Goal: Transaction & Acquisition: Purchase product/service

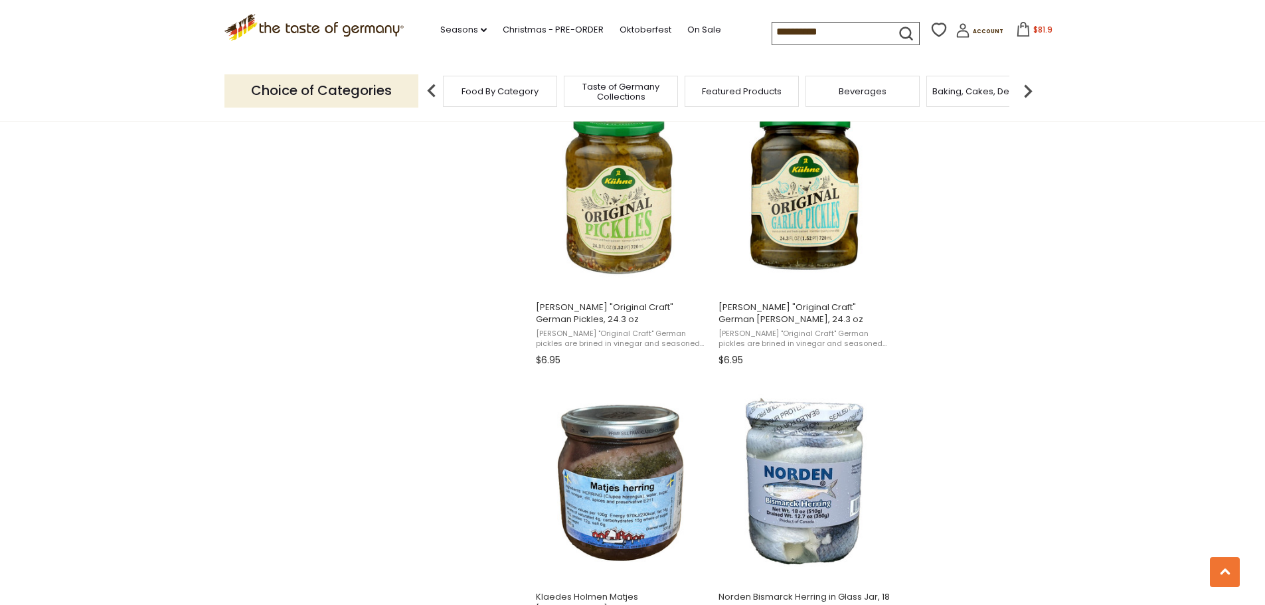
click at [1017, 27] on icon at bounding box center [1023, 29] width 12 height 15
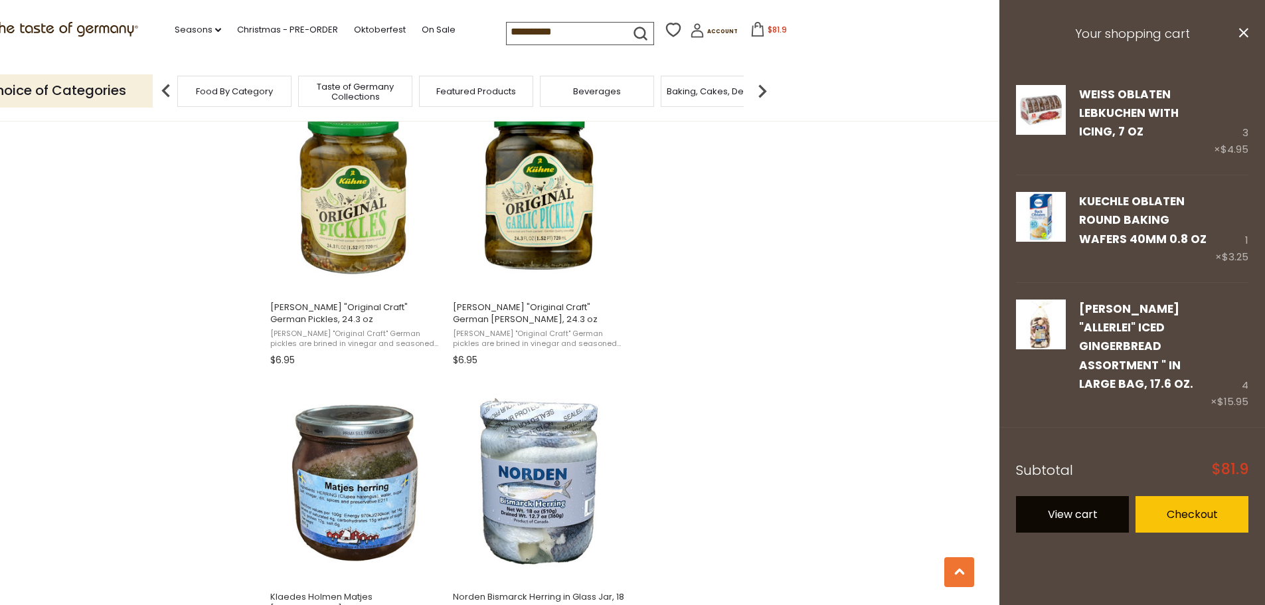
click at [1073, 503] on link "View cart" at bounding box center [1072, 514] width 113 height 37
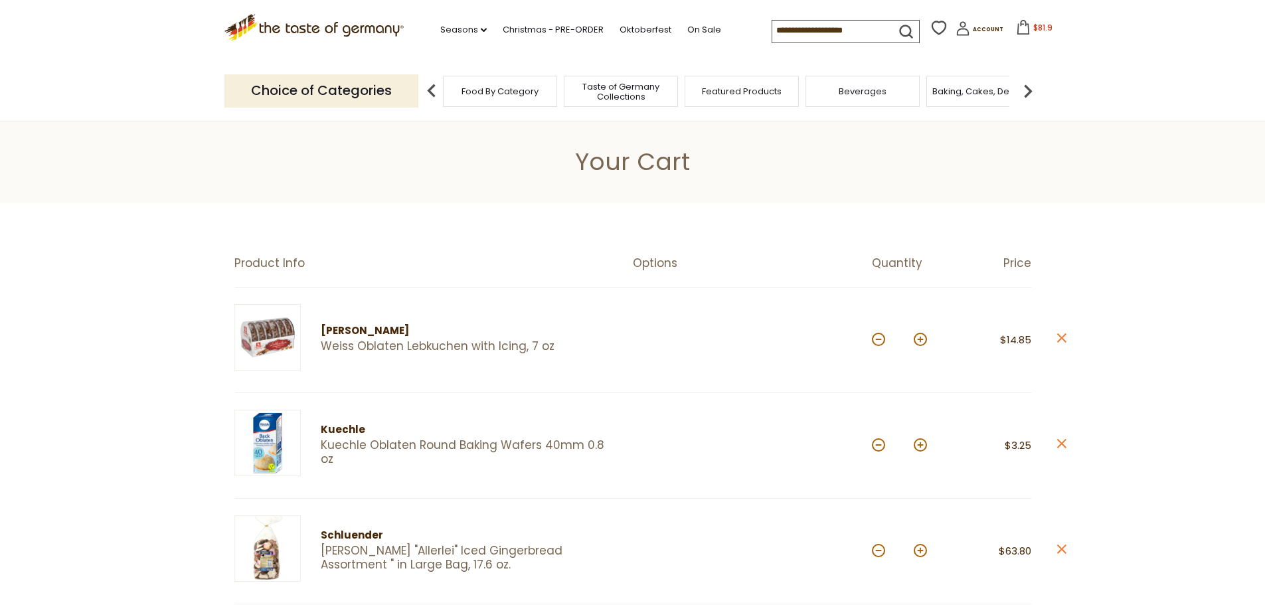
click at [922, 340] on button at bounding box center [919, 339] width 13 height 13
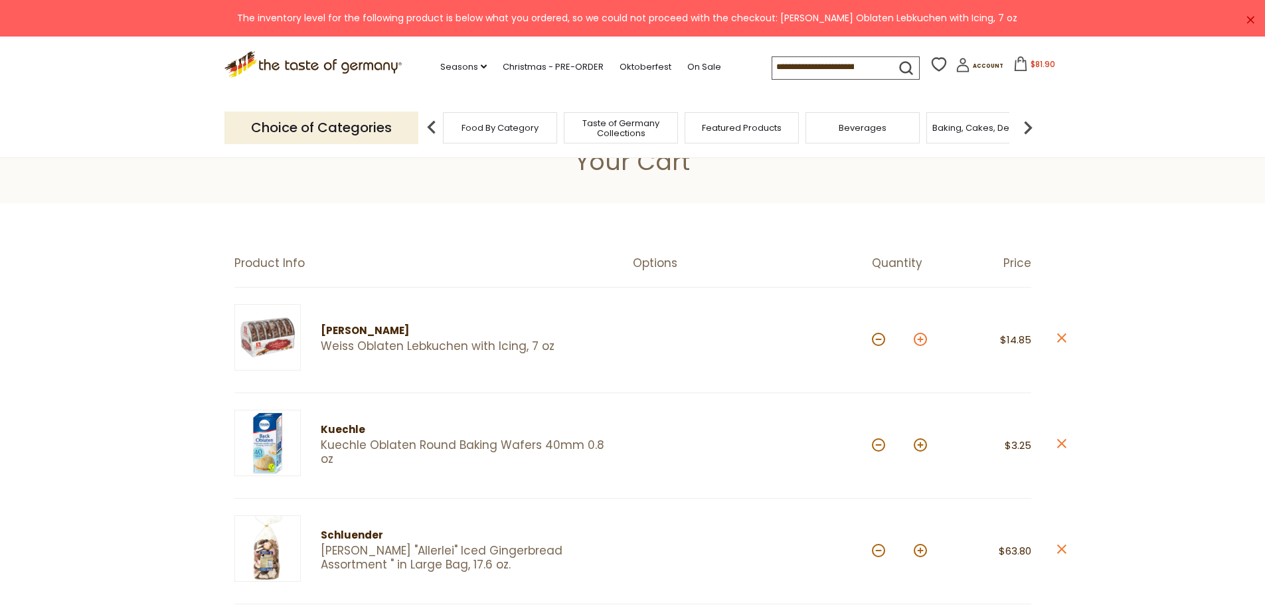
click at [924, 340] on button at bounding box center [919, 339] width 13 height 13
type input "*"
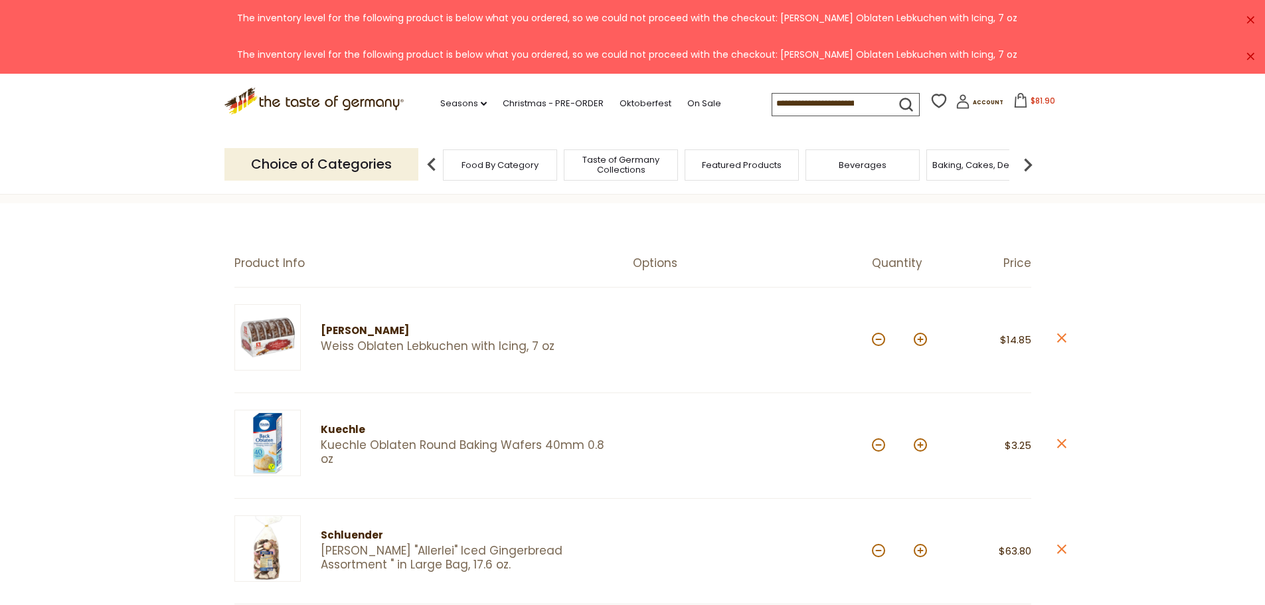
click at [791, 103] on input at bounding box center [828, 103] width 112 height 19
type input "*****"
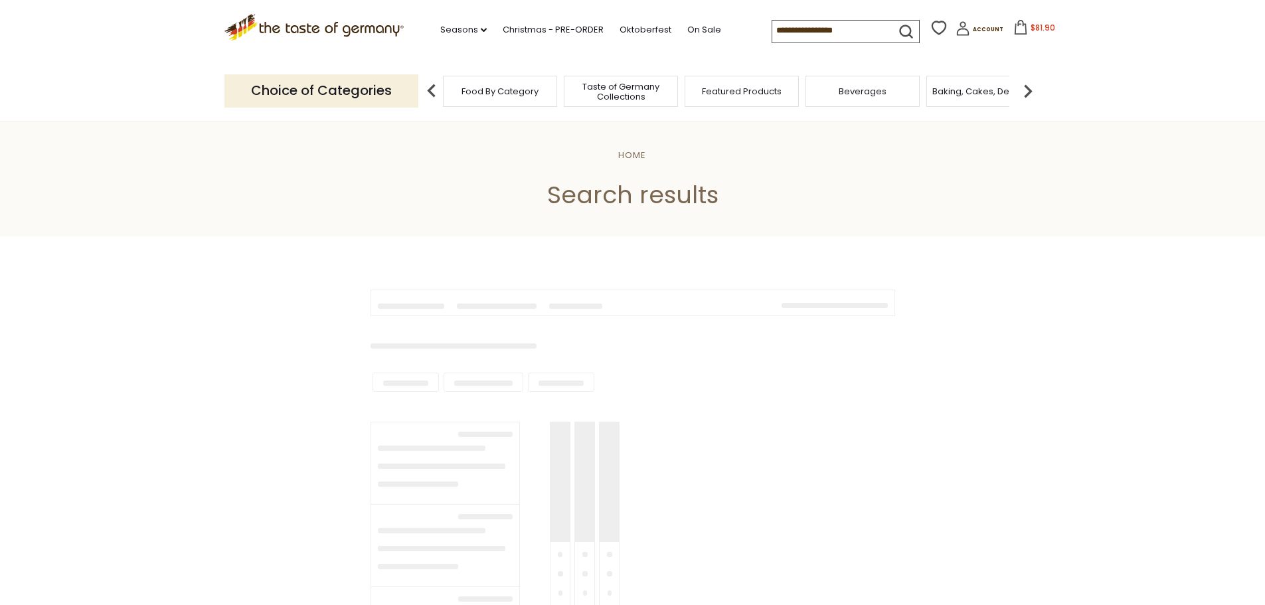
type input "*****"
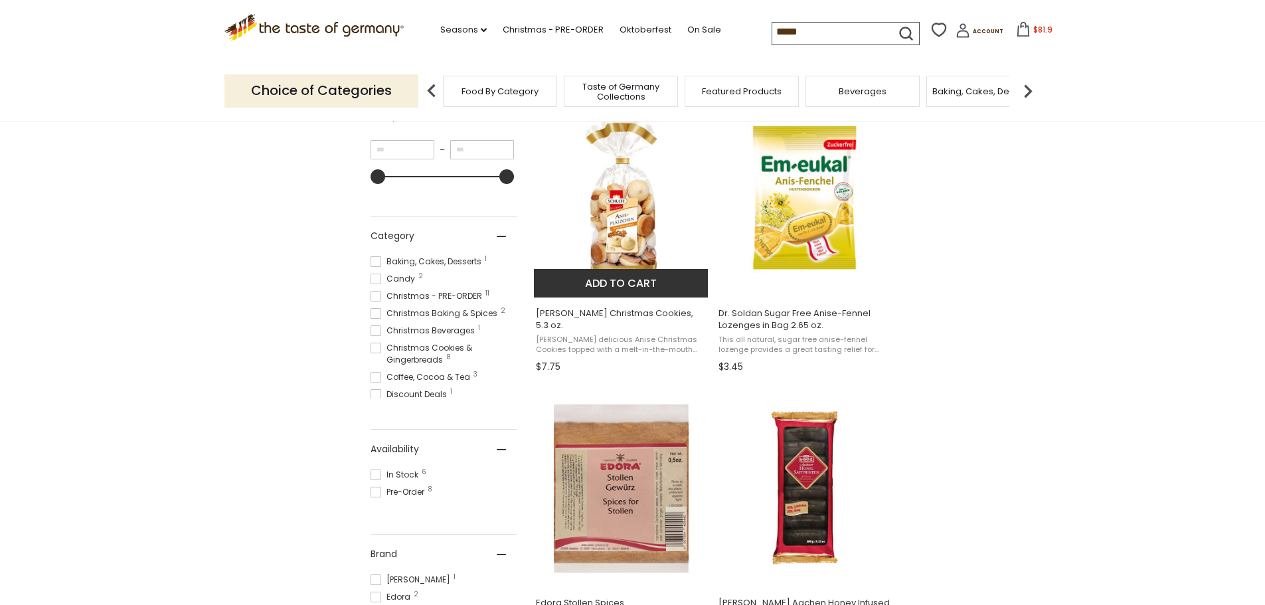
scroll to position [266, 0]
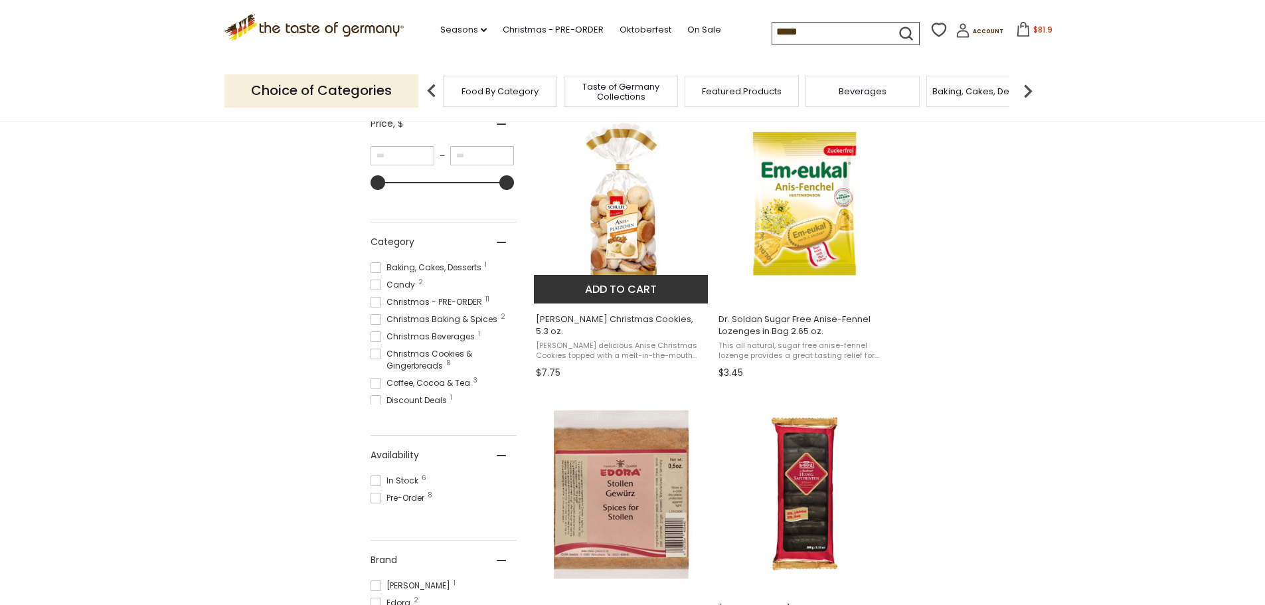
click at [621, 291] on button "Add to cart" at bounding box center [621, 289] width 175 height 29
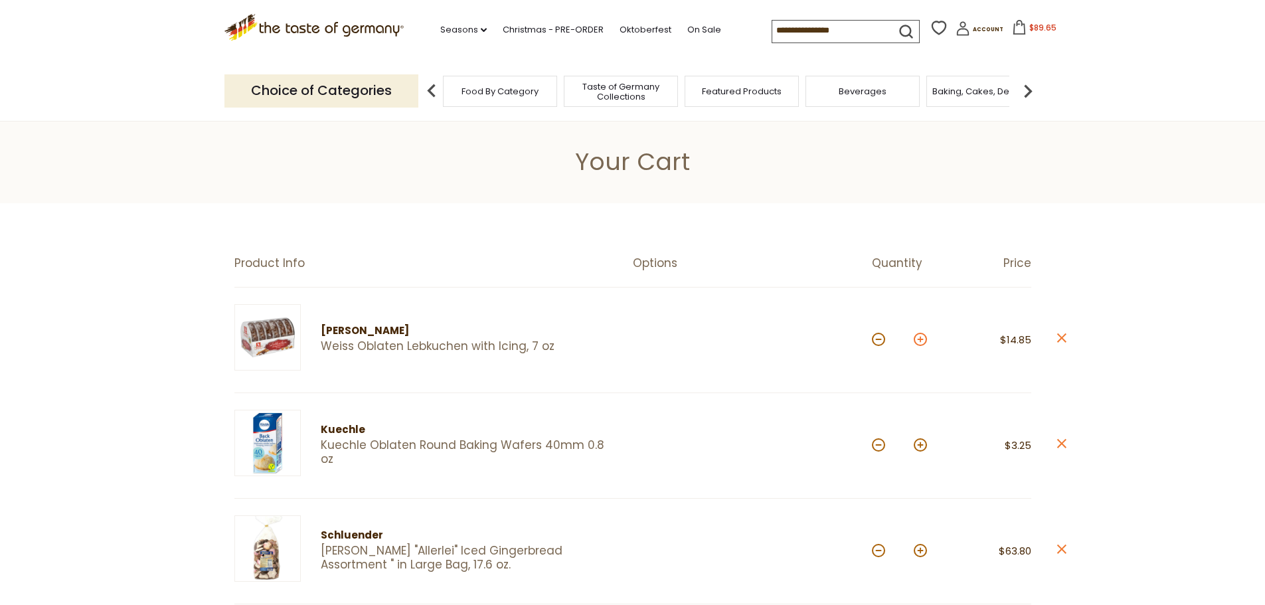
click at [918, 341] on button at bounding box center [919, 339] width 13 height 13
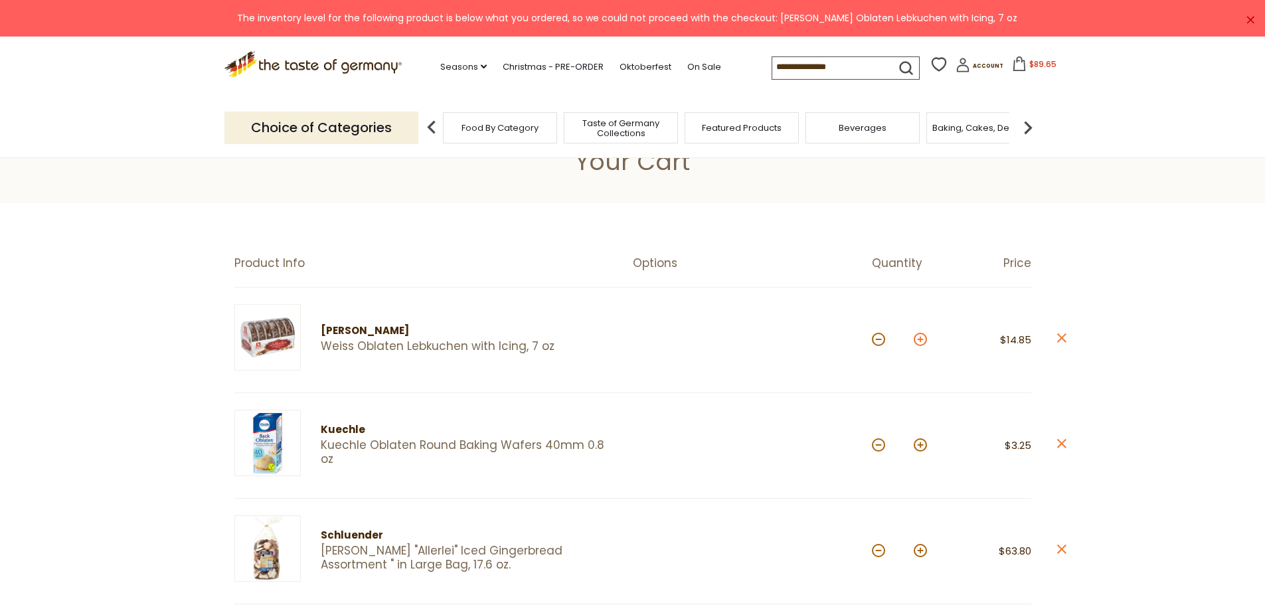
click at [915, 339] on button at bounding box center [919, 339] width 13 height 13
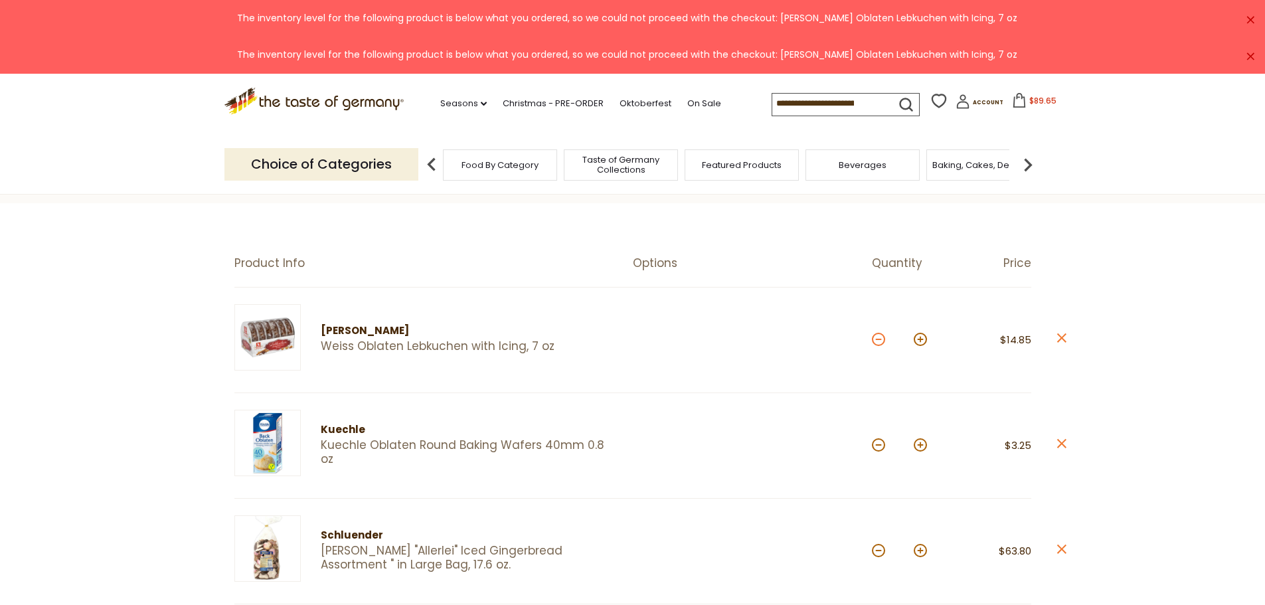
click at [874, 341] on button at bounding box center [878, 339] width 13 height 13
type input "*"
click at [880, 343] on button at bounding box center [878, 339] width 13 height 13
type input "*"
